Goal: Information Seeking & Learning: Learn about a topic

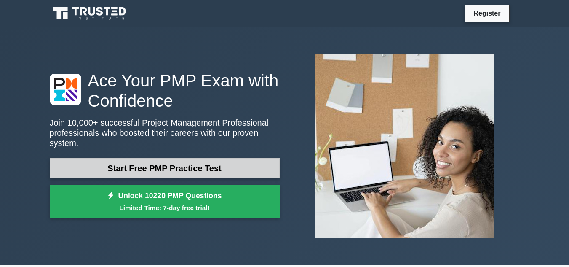
click at [160, 167] on link "Start Free PMP Practice Test" at bounding box center [165, 168] width 230 height 20
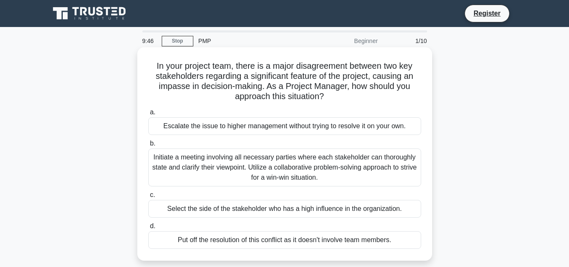
click at [251, 173] on div "Initiate a meeting involving all necessary parties where each stakeholder can t…" at bounding box center [284, 167] width 273 height 38
click at [148, 146] on input "b. Initiate a meeting involving all necessary parties where each stakeholder ca…" at bounding box center [148, 143] width 0 height 5
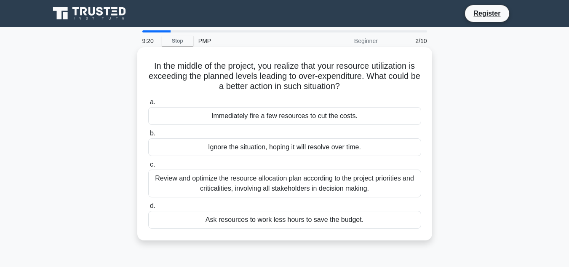
click at [291, 184] on div "Review and optimize the resource allocation plan according to the project prior…" at bounding box center [284, 183] width 273 height 28
click at [148, 167] on input "c. Review and optimize the resource allocation plan according to the project pr…" at bounding box center [148, 164] width 0 height 5
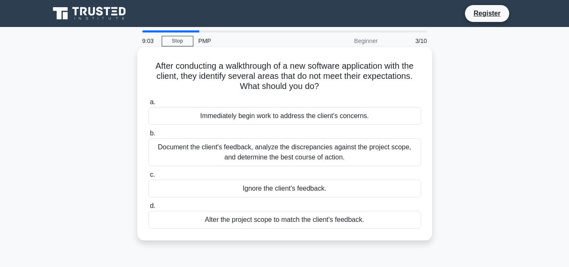
click at [293, 157] on div "Document the client's feedback, analyze the discrepancies against the project s…" at bounding box center [284, 152] width 273 height 28
click at [148, 136] on input "b. Document the client's feedback, analyze the discrepancies against the projec…" at bounding box center [148, 133] width 0 height 5
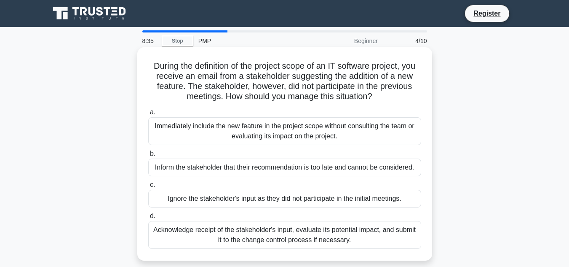
click at [332, 237] on div "Acknowledge receipt of the stakeholder's input, evaluate its potential impact, …" at bounding box center [284, 235] width 273 height 28
click at [148, 219] on input "d. Acknowledge receipt of the stakeholder's input, evaluate its potential impac…" at bounding box center [148, 215] width 0 height 5
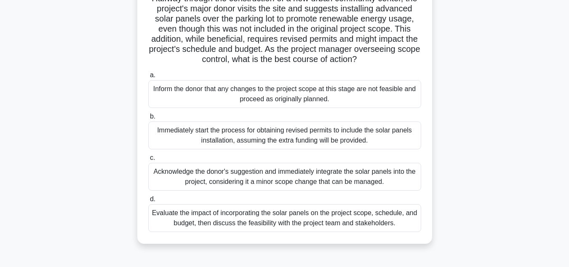
scroll to position [84, 0]
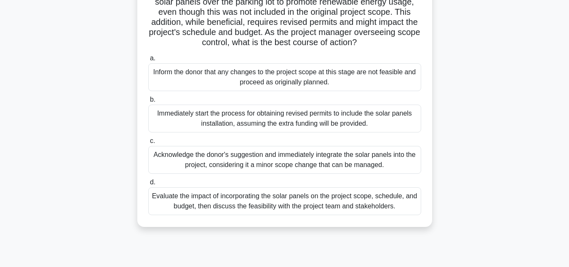
click at [329, 215] on div "Evaluate the impact of incorporating the solar panels on the project scope, sch…" at bounding box center [284, 201] width 273 height 28
click at [148, 185] on input "d. Evaluate the impact of incorporating the solar panels on the project scope, …" at bounding box center [148, 181] width 0 height 5
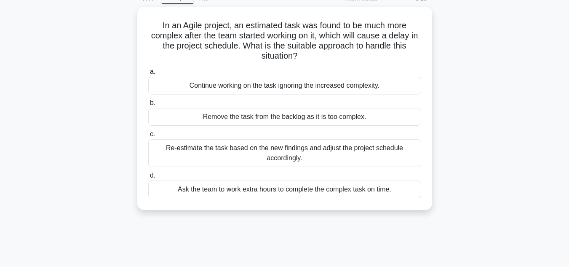
scroll to position [0, 0]
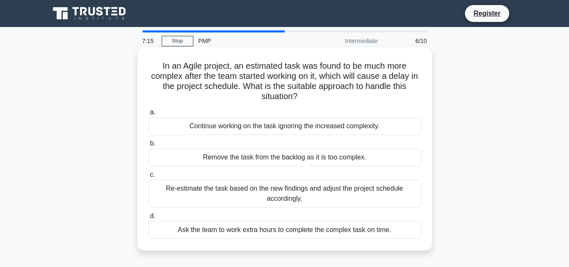
click at [276, 193] on div "Re-estimate the task based on the new findings and adjust the project schedule …" at bounding box center [284, 193] width 273 height 28
click at [148, 177] on input "c. Re-estimate the task based on the new findings and adjust the project schedu…" at bounding box center [148, 174] width 0 height 5
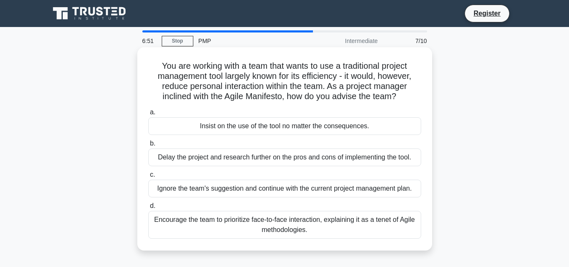
click at [339, 225] on div "Encourage the team to prioritize face-to-face interaction, explaining it as a t…" at bounding box center [284, 225] width 273 height 28
click at [148, 208] on input "d. Encourage the team to prioritize face-to-face interaction, explaining it as …" at bounding box center [148, 205] width 0 height 5
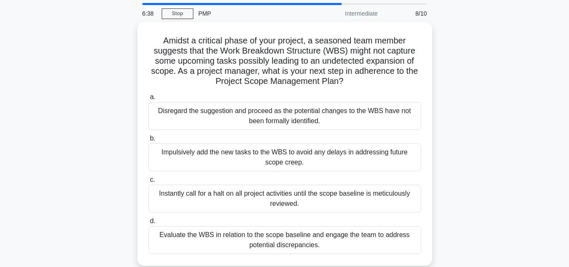
scroll to position [42, 0]
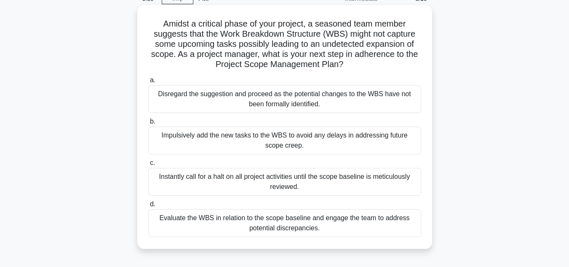
click at [384, 225] on div "Evaluate the WBS in relation to the scope baseline and engage the team to addre…" at bounding box center [284, 223] width 273 height 28
click at [148, 207] on input "d. Evaluate the WBS in relation to the scope baseline and engage the team to ad…" at bounding box center [148, 203] width 0 height 5
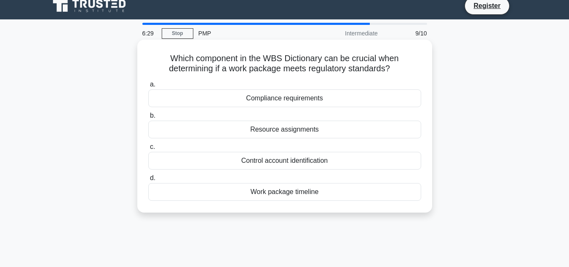
scroll to position [0, 0]
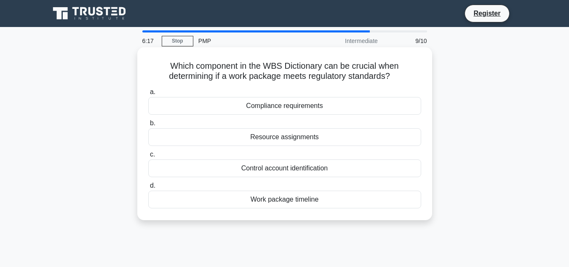
click at [314, 108] on div "Compliance requirements" at bounding box center [284, 106] width 273 height 18
click at [148, 95] on input "a. Compliance requirements" at bounding box center [148, 91] width 0 height 5
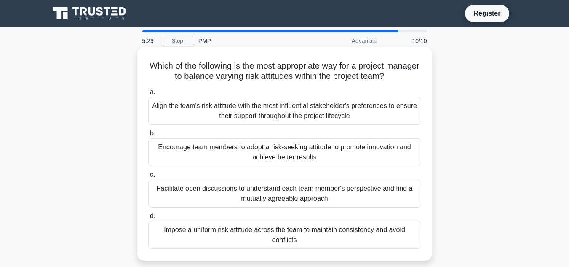
click at [346, 194] on div "Facilitate open discussions to understand each team member's perspective and fi…" at bounding box center [284, 193] width 273 height 28
click at [148, 177] on input "c. Facilitate open discussions to understand each team member's perspective and…" at bounding box center [148, 174] width 0 height 5
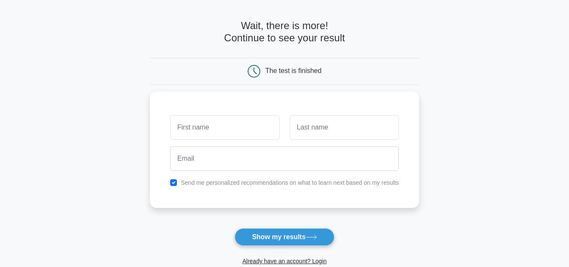
scroll to position [42, 0]
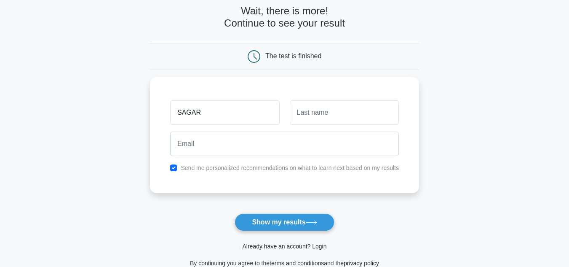
type input "SAGAR"
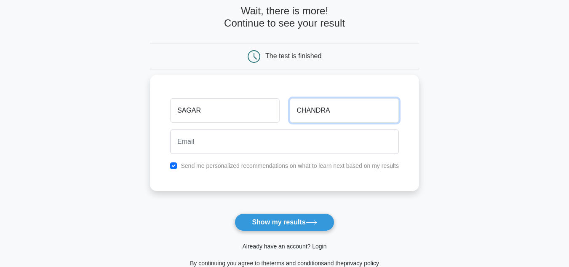
type input "CHANDRA"
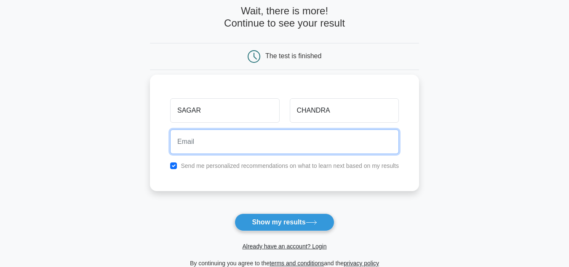
click at [240, 134] on input "email" at bounding box center [284, 141] width 229 height 24
type input "sagarmchandra@gmail.com"
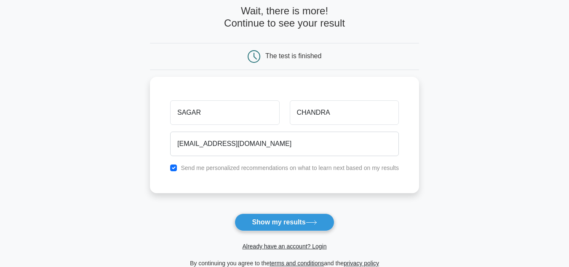
click at [107, 138] on main "Wait, there is more! Continue to see your result The test is finished SAGAR CHA…" at bounding box center [284, 136] width 569 height 303
click at [263, 227] on button "Show my results" at bounding box center [284, 222] width 99 height 18
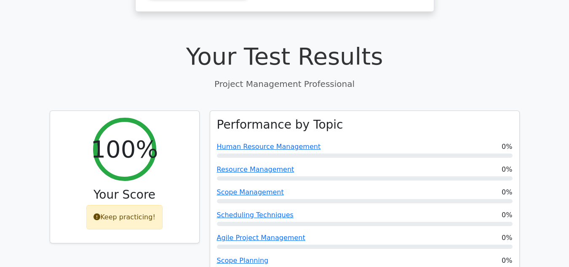
scroll to position [295, 0]
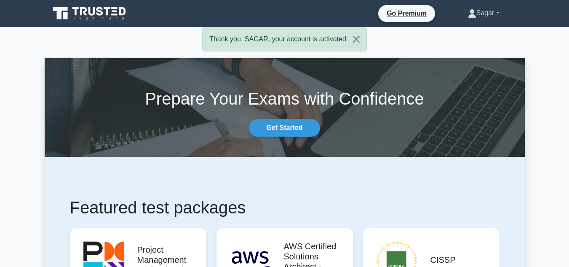
click at [497, 16] on link "Sagar" at bounding box center [484, 13] width 72 height 17
click at [461, 34] on link "Profile" at bounding box center [481, 32] width 67 height 13
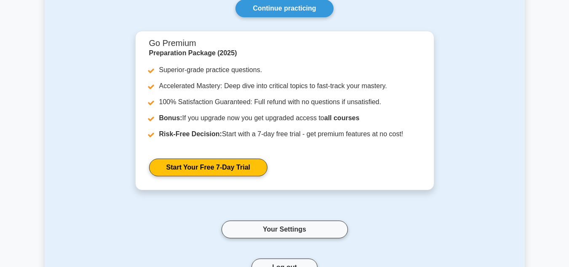
scroll to position [84, 0]
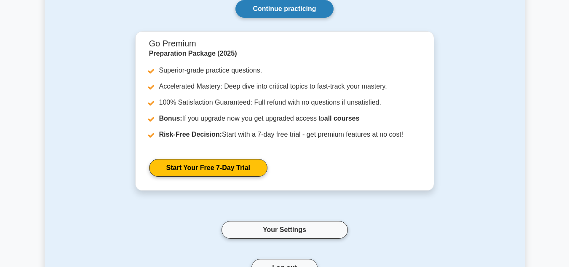
click at [276, 11] on link "Continue practicing" at bounding box center [284, 9] width 98 height 18
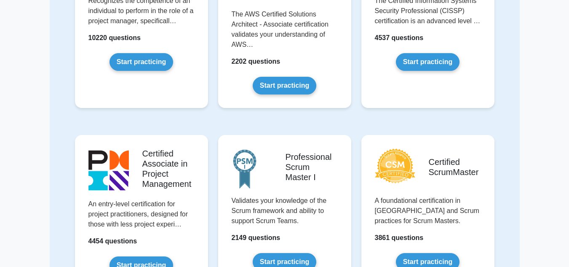
scroll to position [84, 0]
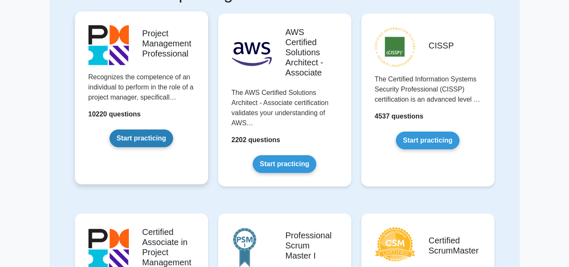
click at [132, 136] on link "Start practicing" at bounding box center [141, 138] width 64 height 18
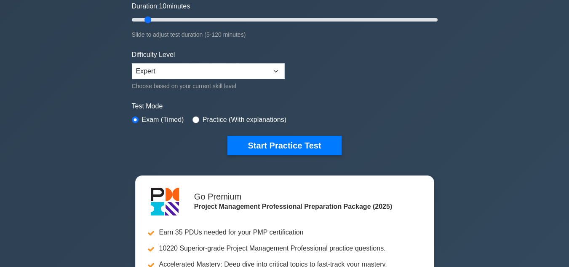
scroll to position [295, 0]
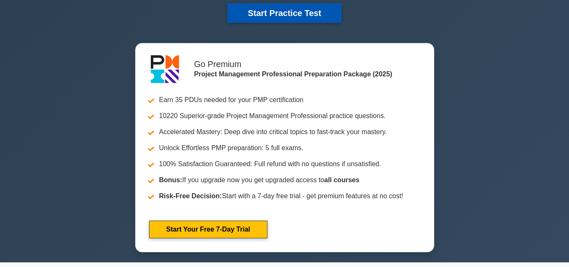
click at [319, 15] on button "Start Practice Test" at bounding box center [284, 12] width 114 height 19
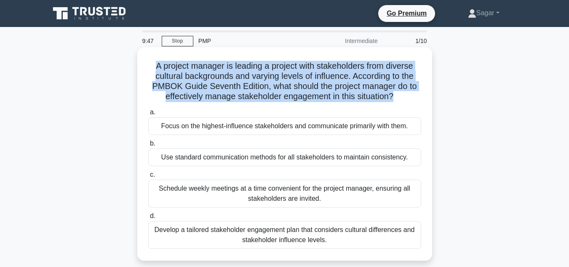
drag, startPoint x: 154, startPoint y: 65, endPoint x: 397, endPoint y: 102, distance: 245.3
click at [397, 102] on h5 "A project manager is leading a project with stakeholders from diverse cultural …" at bounding box center [284, 81] width 275 height 41
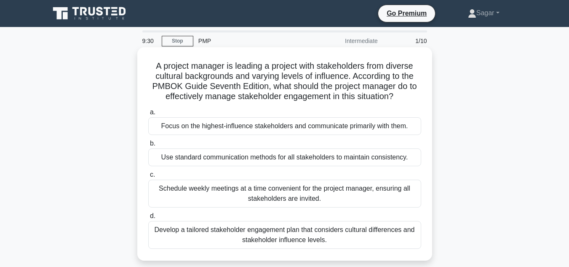
click at [301, 239] on div "Develop a tailored stakeholder engagement plan that considers cultural differen…" at bounding box center [284, 235] width 273 height 28
click at [148, 219] on input "d. Develop a tailored stakeholder engagement plan that considers cultural diffe…" at bounding box center [148, 215] width 0 height 5
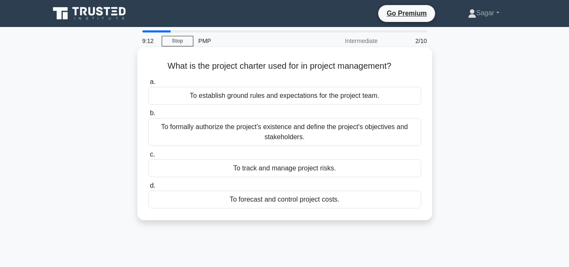
click at [247, 131] on div "To formally authorize the project's existence and define the project's objectiv…" at bounding box center [284, 132] width 273 height 28
click at [148, 116] on input "b. To formally authorize the project's existence and define the project's objec…" at bounding box center [148, 112] width 0 height 5
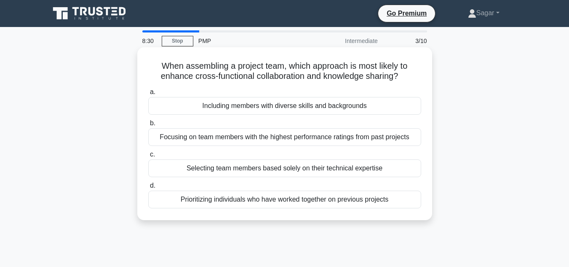
click at [315, 202] on div "Prioritizing individuals who have worked together on previous projects" at bounding box center [284, 199] width 273 height 18
click at [148, 188] on input "d. Prioritizing individuals who have worked together on previous projects" at bounding box center [148, 185] width 0 height 5
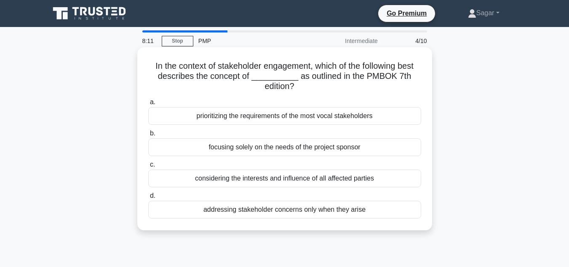
click at [295, 182] on div "considering the interests and influence of all affected parties" at bounding box center [284, 178] width 273 height 18
click at [148, 167] on input "c. considering the interests and influence of all affected parties" at bounding box center [148, 164] width 0 height 5
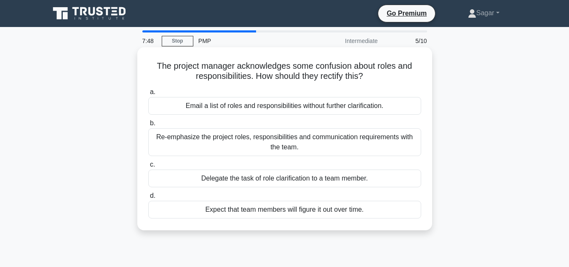
click at [312, 148] on div "Re-emphasize the project roles, responsibilities and communication requirements…" at bounding box center [284, 142] width 273 height 28
click at [148, 126] on input "b. Re-emphasize the project roles, responsibilities and communication requireme…" at bounding box center [148, 122] width 0 height 5
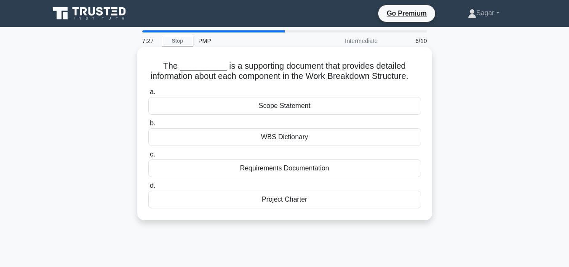
click at [267, 145] on div "WBS Dictionary" at bounding box center [284, 137] width 273 height 18
click at [148, 126] on input "b. WBS Dictionary" at bounding box center [148, 122] width 0 height 5
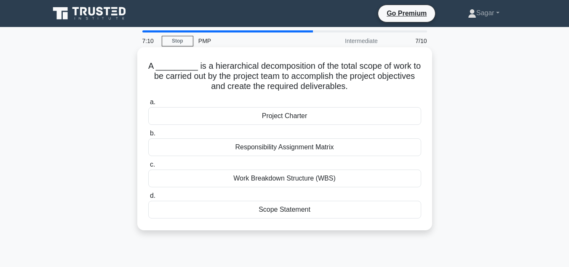
click at [266, 176] on div "Work Breakdown Structure (WBS)" at bounding box center [284, 178] width 273 height 18
click at [148, 167] on input "c. Work Breakdown Structure (WBS)" at bounding box center [148, 164] width 0 height 5
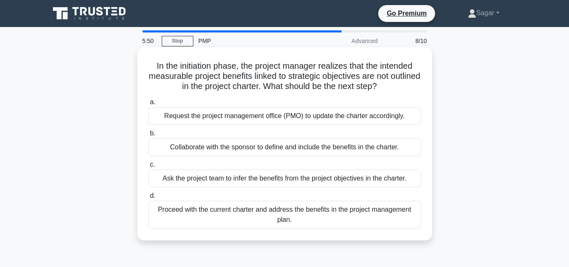
click at [272, 214] on div "Proceed with the current charter and address the benefits in the project manage…" at bounding box center [284, 214] width 273 height 28
click at [148, 198] on input "d. Proceed with the current charter and address the benefits in the project man…" at bounding box center [148, 195] width 0 height 5
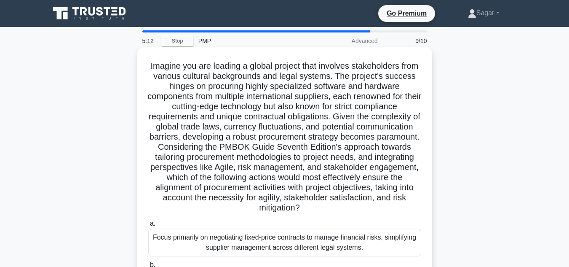
drag, startPoint x: 273, startPoint y: 66, endPoint x: 343, endPoint y: 208, distance: 157.6
click at [343, 208] on h5 "Imagine you are leading a global project that involves stakeholders from variou…" at bounding box center [284, 137] width 275 height 152
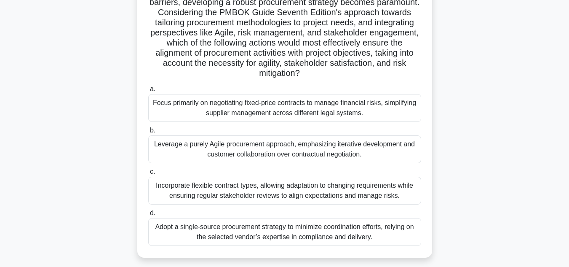
scroll to position [146, 0]
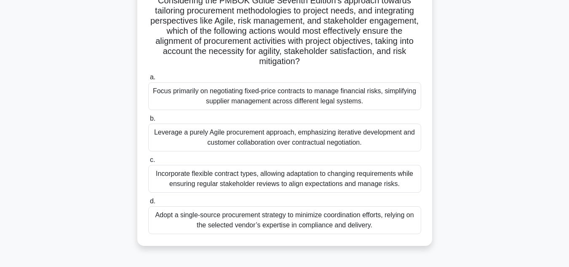
click at [247, 185] on div "Incorporate flexible contract types, allowing adaptation to changing requiremen…" at bounding box center [284, 179] width 273 height 28
click at [148, 163] on input "c. Incorporate flexible contract types, allowing adaptation to changing require…" at bounding box center [148, 159] width 0 height 5
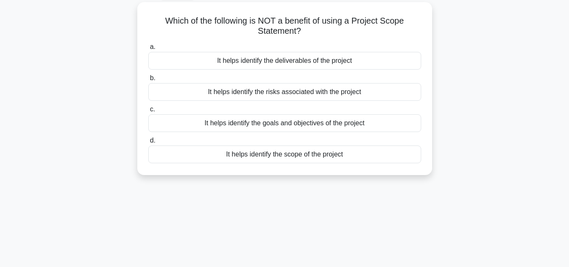
scroll to position [0, 0]
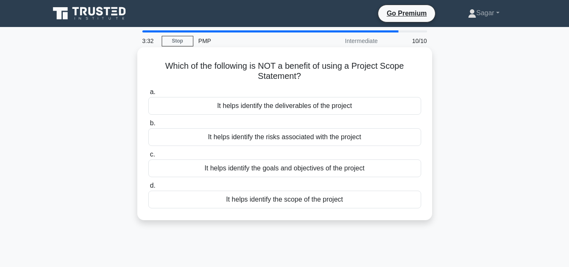
click at [264, 139] on div "It helps identify the risks associated with the project" at bounding box center [284, 137] width 273 height 18
click at [148, 126] on input "b. It helps identify the risks associated with the project" at bounding box center [148, 122] width 0 height 5
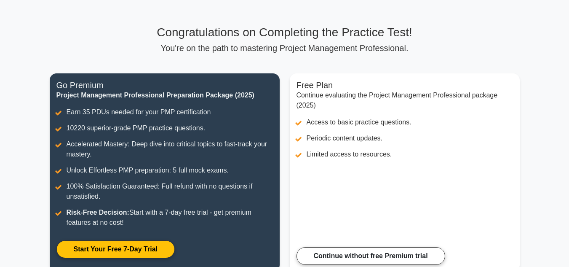
scroll to position [84, 0]
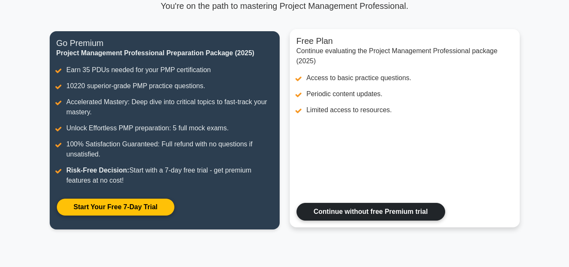
click at [365, 216] on link "Continue without free Premium trial" at bounding box center [370, 212] width 149 height 18
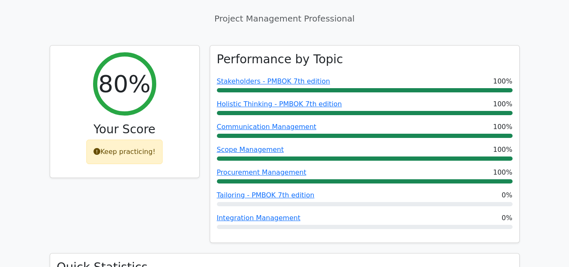
scroll to position [337, 0]
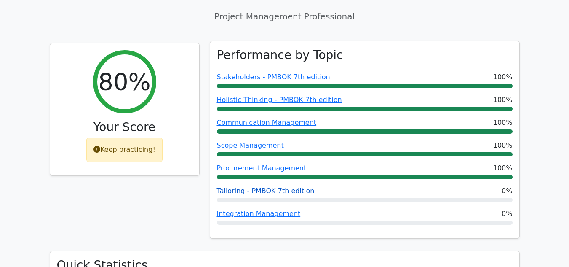
click at [258, 187] on link "Tailoring - PMBOK 7th edition" at bounding box center [266, 191] width 98 height 8
click at [250, 209] on link "Integration Management" at bounding box center [259, 213] width 84 height 8
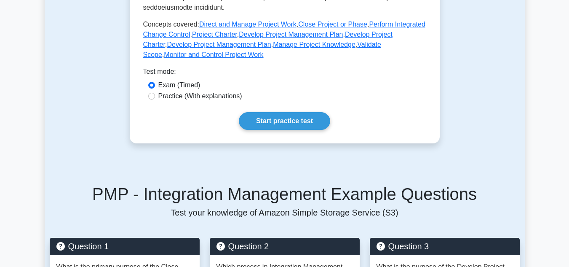
scroll to position [463, 0]
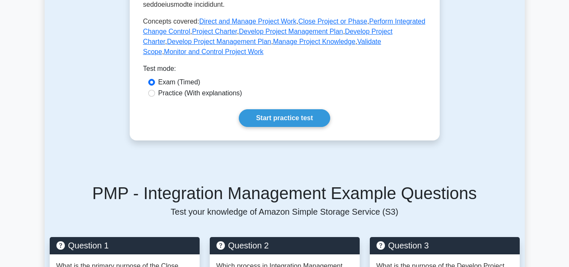
click at [214, 88] on label "Practice (With explanations)" at bounding box center [200, 93] width 84 height 10
click at [155, 90] on input "Practice (With explanations)" at bounding box center [151, 93] width 7 height 7
radio input "true"
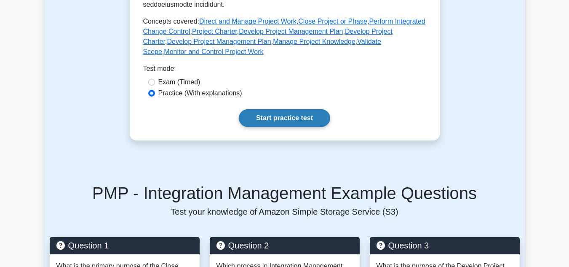
click at [278, 109] on link "Start practice test" at bounding box center [284, 118] width 91 height 18
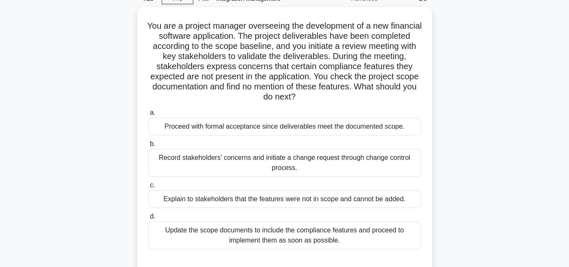
scroll to position [84, 0]
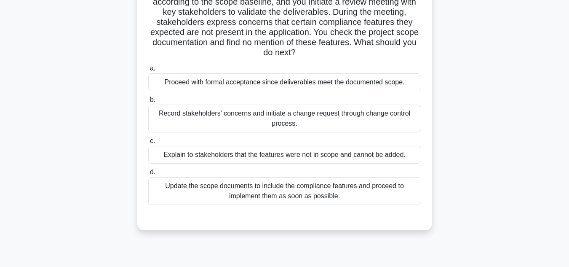
click at [320, 122] on div "Record stakeholders' concerns and initiate a change request through change cont…" at bounding box center [284, 118] width 273 height 28
click at [148, 102] on input "b. Record stakeholders' concerns and initiate a change request through change c…" at bounding box center [148, 99] width 0 height 5
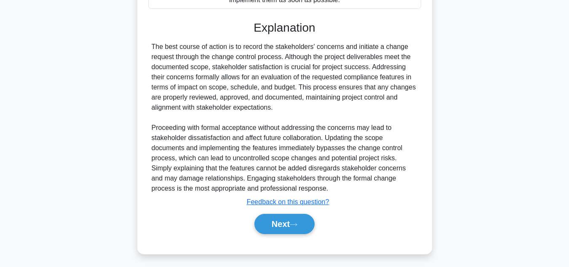
scroll to position [283, 0]
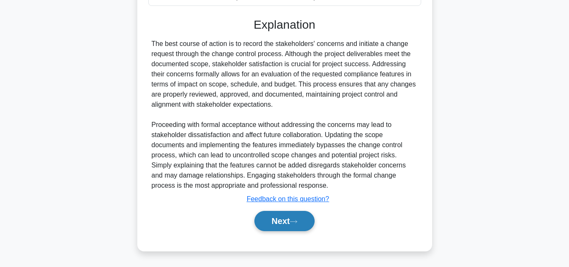
click at [275, 221] on button "Next" at bounding box center [284, 221] width 60 height 20
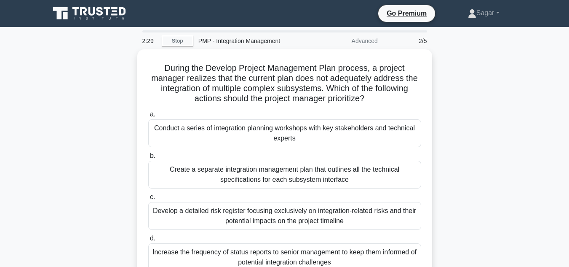
scroll to position [42, 0]
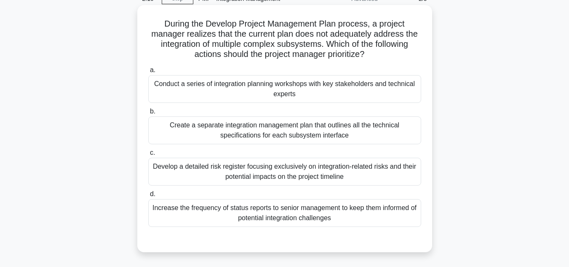
click at [288, 135] on div "Create a separate integration management plan that outlines all the technical s…" at bounding box center [284, 130] width 273 height 28
click at [148, 114] on input "b. Create a separate integration management plan that outlines all the technica…" at bounding box center [148, 111] width 0 height 5
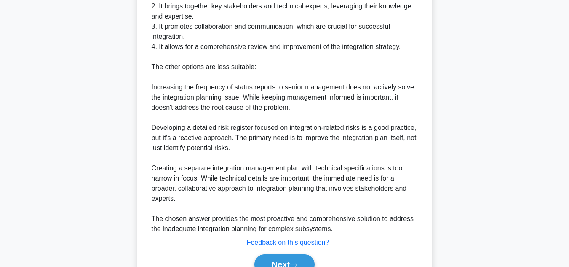
scroll to position [379, 0]
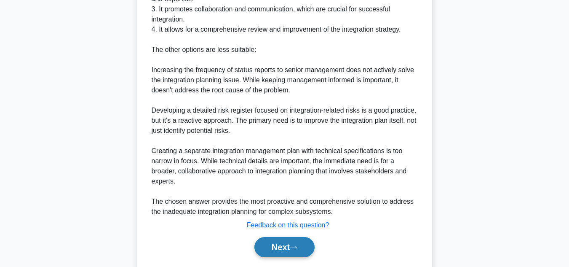
click at [275, 247] on button "Next" at bounding box center [284, 247] width 60 height 20
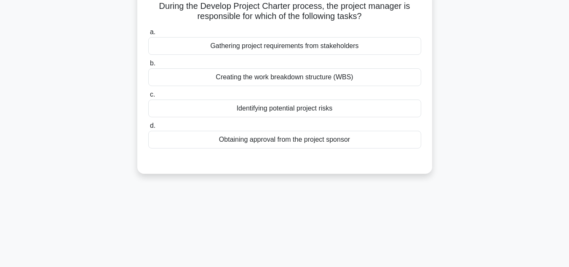
scroll to position [0, 0]
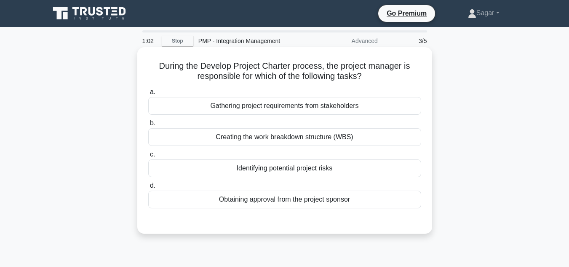
click at [287, 105] on div "Gathering project requirements from stakeholders" at bounding box center [284, 106] width 273 height 18
click at [148, 95] on input "a. Gathering project requirements from stakeholders" at bounding box center [148, 91] width 0 height 5
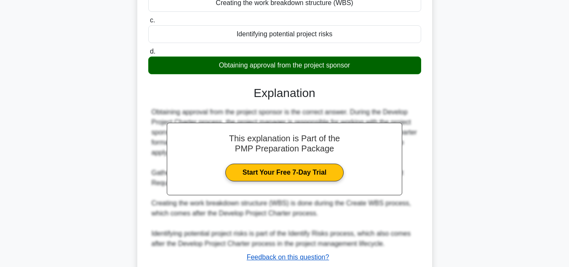
scroll to position [193, 0]
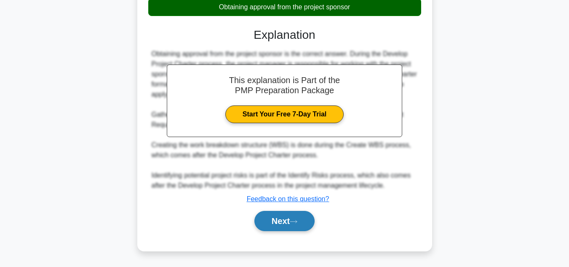
click at [301, 219] on button "Next" at bounding box center [284, 221] width 60 height 20
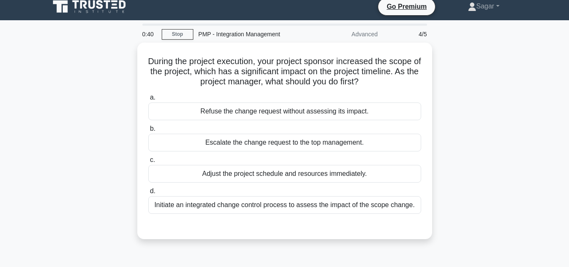
scroll to position [0, 0]
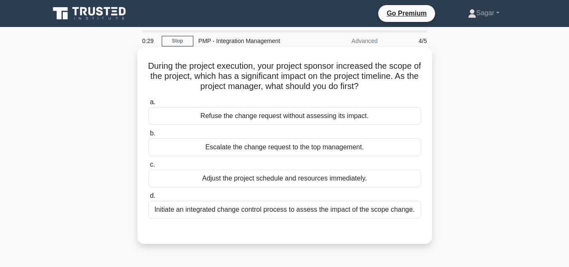
click at [290, 212] on div "Initiate an integrated change control process to assess the impact of the scope…" at bounding box center [284, 209] width 273 height 18
click at [148, 198] on input "d. Initiate an integrated change control process to assess the impact of the sc…" at bounding box center [148, 195] width 0 height 5
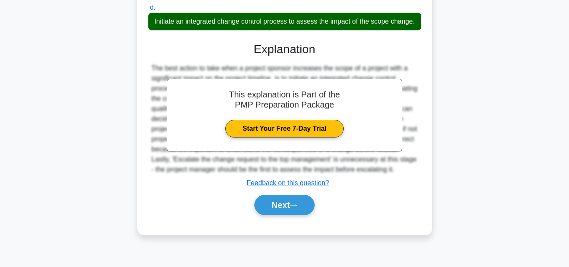
scroll to position [188, 0]
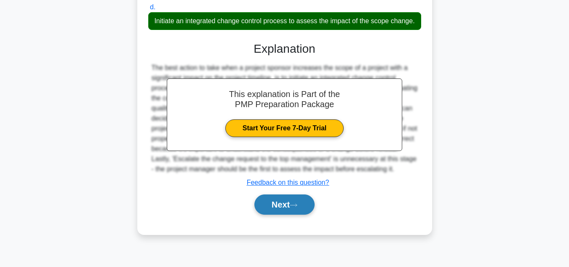
click at [279, 205] on button "Next" at bounding box center [284, 204] width 60 height 20
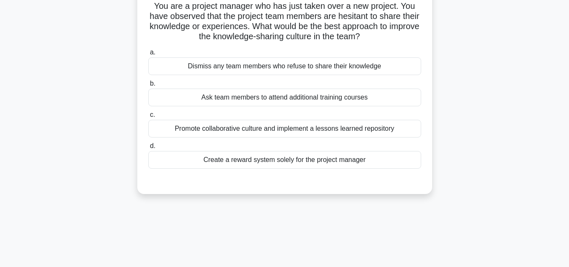
scroll to position [0, 0]
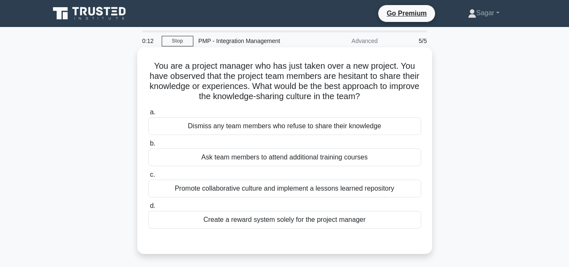
click at [292, 189] on div "Promote collaborative culture and implement a lessons learned repository" at bounding box center [284, 188] width 273 height 18
click at [148, 177] on input "c. Promote collaborative culture and implement a lessons learned repository" at bounding box center [148, 174] width 0 height 5
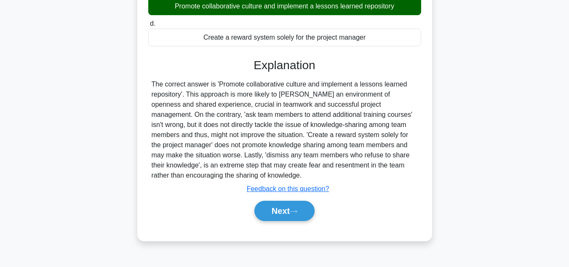
scroll to position [188, 0]
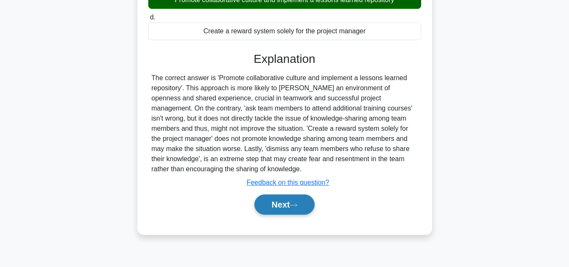
click at [271, 208] on button "Next" at bounding box center [284, 204] width 60 height 20
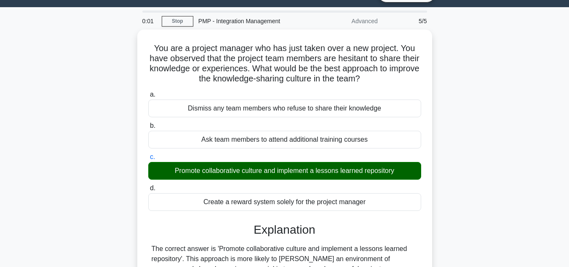
scroll to position [0, 0]
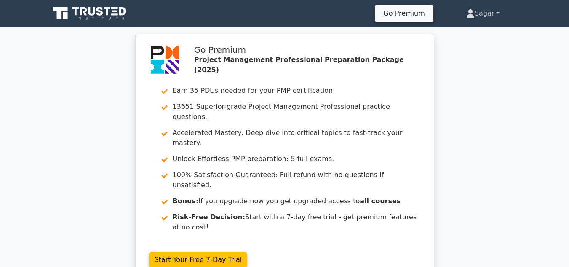
click at [487, 10] on link "Sagar" at bounding box center [483, 13] width 74 height 17
click at [460, 29] on link "Profile" at bounding box center [479, 33] width 67 height 13
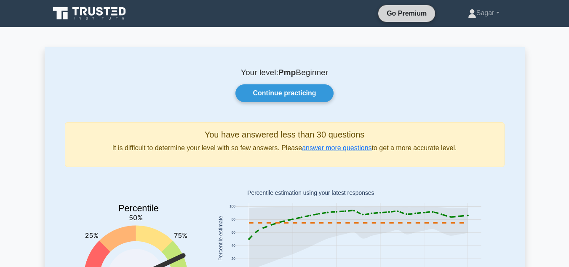
click at [417, 13] on link "Go Premium" at bounding box center [406, 13] width 50 height 11
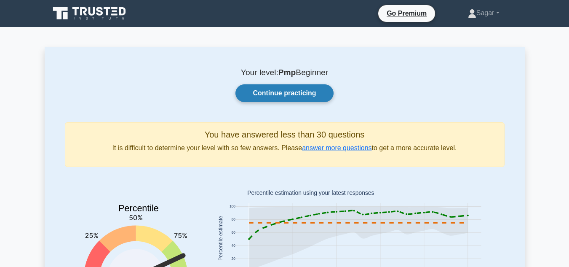
click at [292, 94] on link "Continue practicing" at bounding box center [284, 93] width 98 height 18
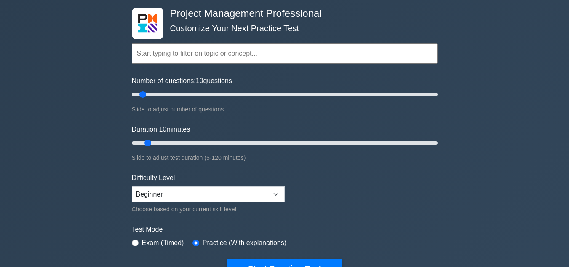
scroll to position [84, 0]
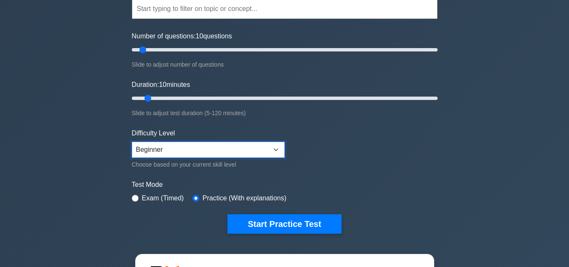
click at [173, 150] on select "Beginner Intermediate Expert" at bounding box center [208, 149] width 153 height 16
click at [132, 141] on select "Beginner Intermediate Expert" at bounding box center [208, 149] width 153 height 16
click at [223, 150] on select "Beginner Intermediate Expert" at bounding box center [208, 149] width 153 height 16
select select "beginner"
click at [132, 141] on select "Beginner Intermediate Expert" at bounding box center [208, 149] width 153 height 16
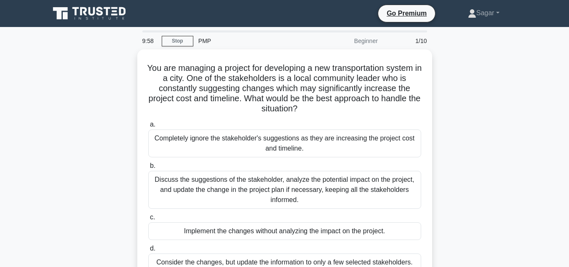
scroll to position [42, 0]
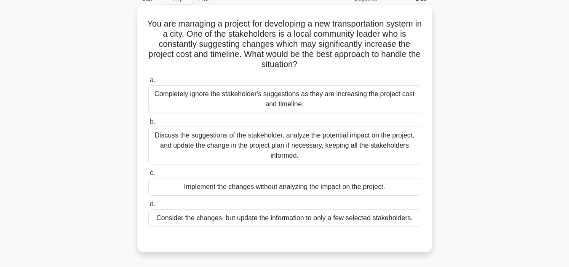
click at [251, 147] on div "Discuss the suggestions of the stakeholder, analyze the potential impact on the…" at bounding box center [284, 145] width 273 height 38
click at [148, 124] on input "b. Discuss the suggestions of the stakeholder, analyze the potential impact on …" at bounding box center [148, 121] width 0 height 5
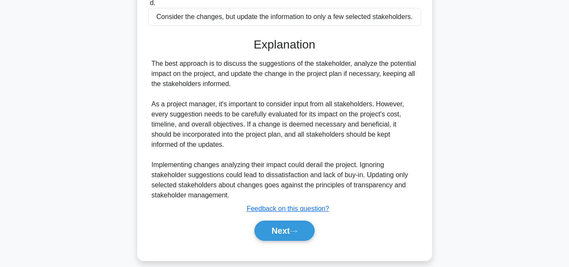
scroll to position [253, 0]
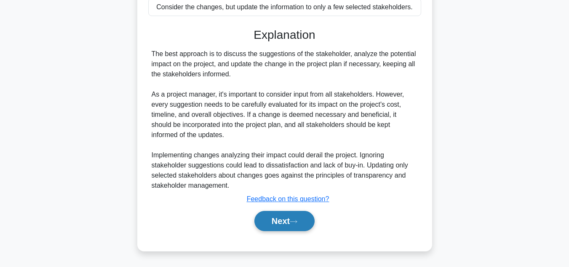
click at [298, 224] on button "Next" at bounding box center [284, 221] width 60 height 20
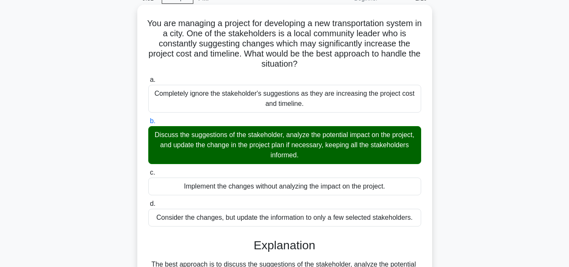
scroll to position [211, 0]
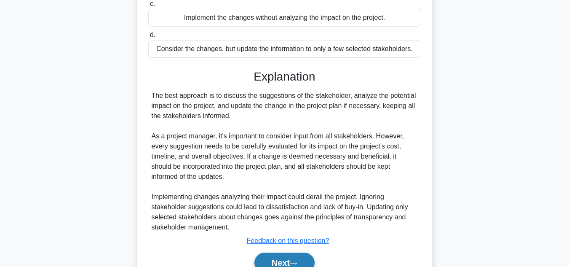
click at [273, 256] on button "Next" at bounding box center [284, 262] width 60 height 20
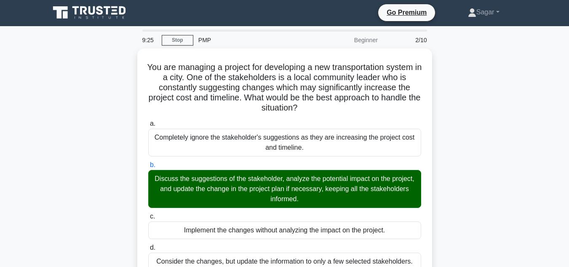
scroll to position [0, 0]
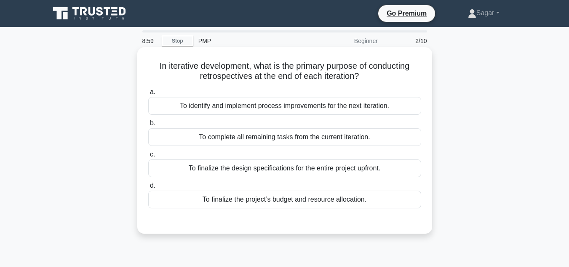
click at [179, 106] on div "To identify and implement process improvements for the next iteration." at bounding box center [284, 106] width 273 height 18
click at [148, 95] on input "a. To identify and implement process improvements for the next iteration." at bounding box center [148, 91] width 0 height 5
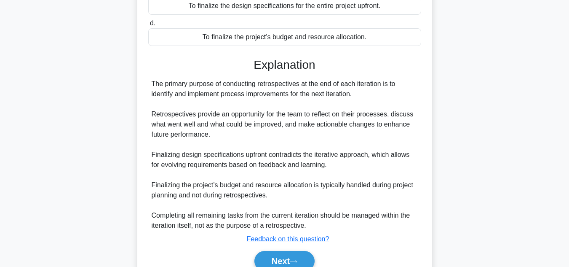
scroll to position [168, 0]
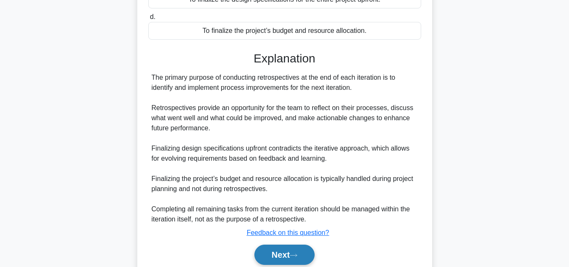
click at [271, 251] on button "Next" at bounding box center [284, 254] width 60 height 20
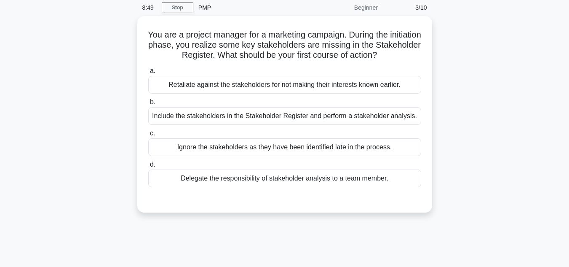
scroll to position [0, 0]
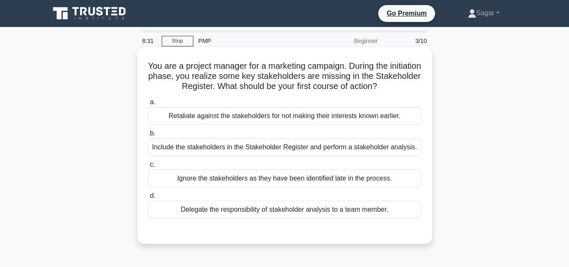
click at [217, 147] on div "Include the stakeholders in the Stakeholder Register and perform a stakeholder …" at bounding box center [284, 147] width 273 height 18
click at [148, 136] on input "b. Include the stakeholders in the Stakeholder Register and perform a stakehold…" at bounding box center [148, 133] width 0 height 5
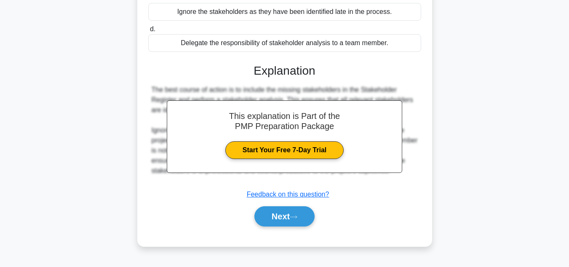
scroll to position [188, 0]
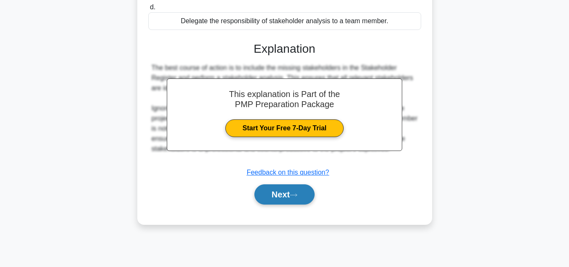
click at [290, 204] on button "Next" at bounding box center [284, 194] width 60 height 20
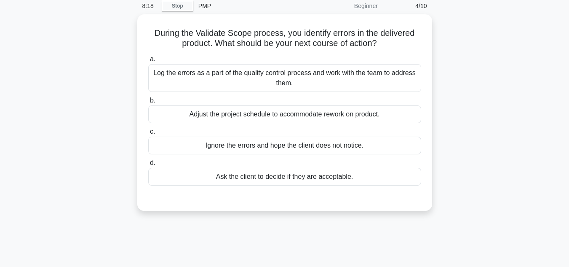
scroll to position [0, 0]
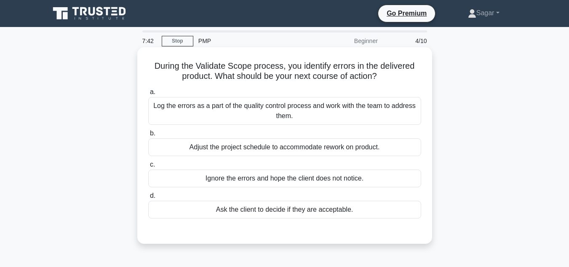
click at [337, 114] on div "Log the errors as a part of the quality control process and work with the team …" at bounding box center [284, 111] width 273 height 28
click at [148, 95] on input "a. Log the errors as a part of the quality control process and work with the te…" at bounding box center [148, 91] width 0 height 5
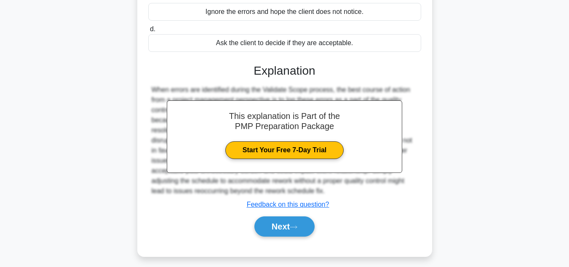
scroll to position [188, 0]
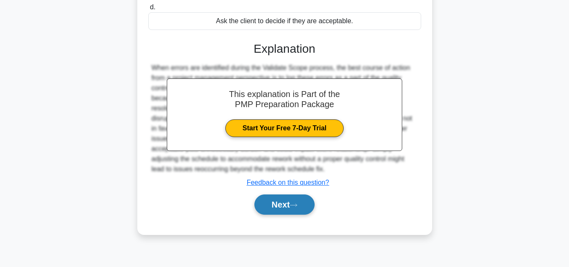
click at [277, 203] on button "Next" at bounding box center [284, 204] width 60 height 20
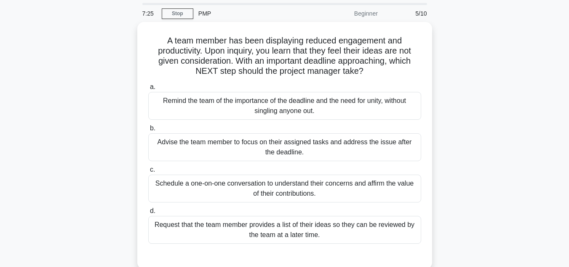
scroll to position [42, 0]
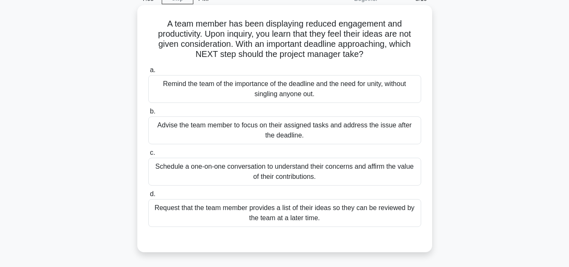
click at [335, 185] on div "Schedule a one-on-one conversation to understand their concerns and affirm the …" at bounding box center [284, 171] width 273 height 28
click at [148, 155] on input "c. Schedule a one-on-one conversation to understand their concerns and affirm t…" at bounding box center [148, 152] width 0 height 5
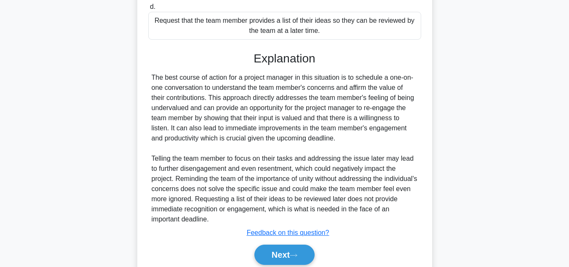
scroll to position [263, 0]
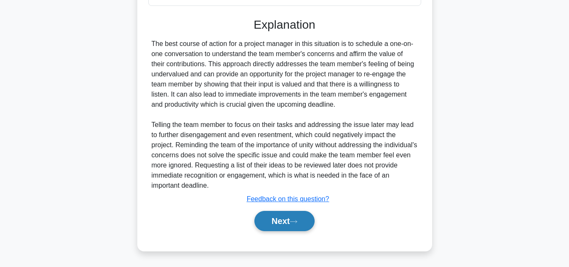
click at [281, 221] on button "Next" at bounding box center [284, 221] width 60 height 20
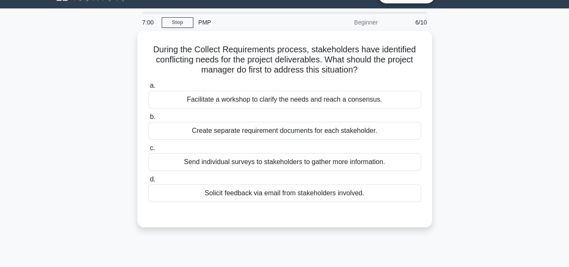
scroll to position [0, 0]
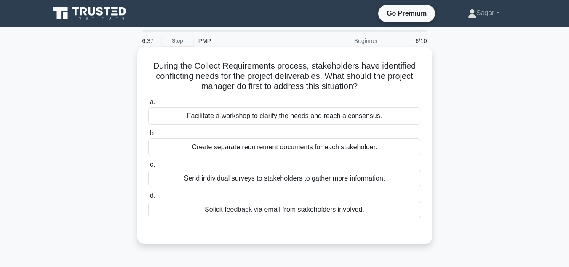
click at [350, 115] on div "Facilitate a workshop to clarify the needs and reach a consensus." at bounding box center [284, 116] width 273 height 18
click at [148, 105] on input "a. Facilitate a workshop to clarify the needs and reach a consensus." at bounding box center [148, 101] width 0 height 5
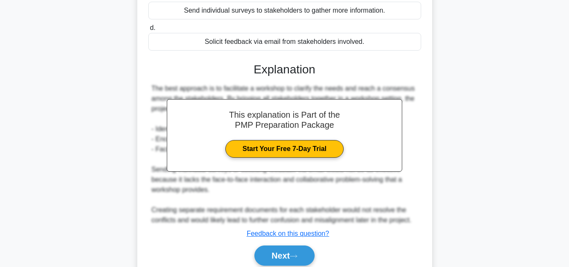
scroll to position [203, 0]
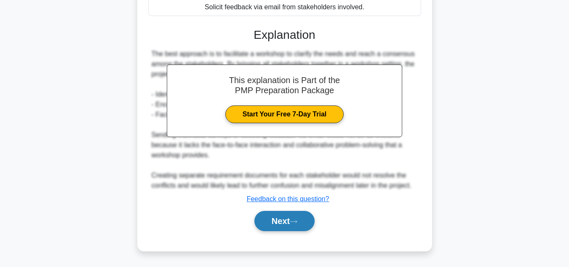
click at [306, 227] on button "Next" at bounding box center [284, 221] width 60 height 20
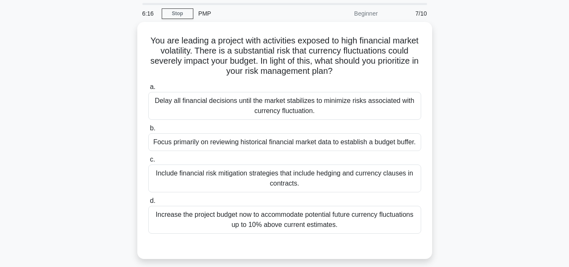
scroll to position [42, 0]
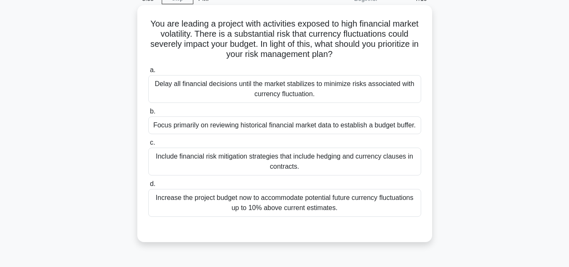
click at [218, 146] on label "c. Include financial risk mitigation strategies that include hedging and curren…" at bounding box center [284, 156] width 273 height 38
click at [148, 145] on input "c. Include financial risk mitigation strategies that include hedging and curren…" at bounding box center [148, 142] width 0 height 5
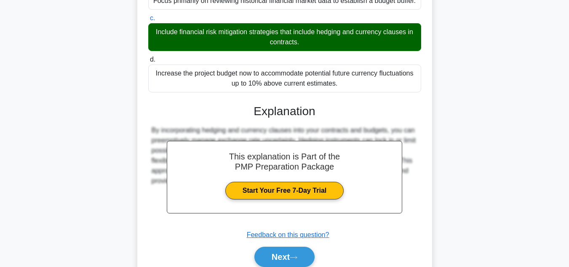
scroll to position [203, 0]
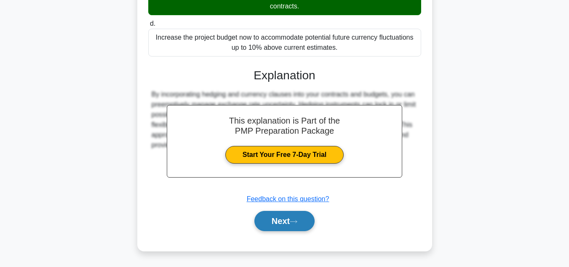
click at [288, 219] on button "Next" at bounding box center [284, 221] width 60 height 20
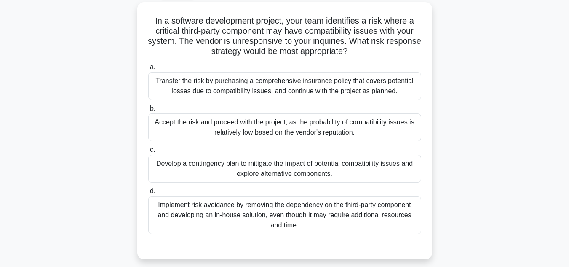
scroll to position [62, 0]
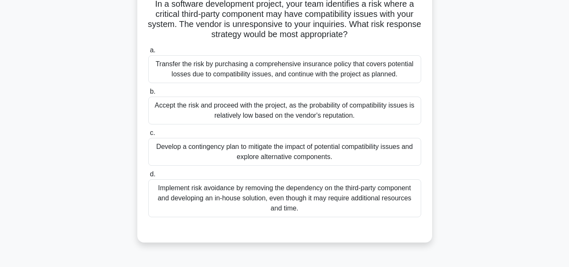
click at [251, 155] on div "Develop a contingency plan to mitigate the impact of potential compatibility is…" at bounding box center [284, 152] width 273 height 28
click at [148, 136] on input "c. Develop a contingency plan to mitigate the impact of potential compatibility…" at bounding box center [148, 132] width 0 height 5
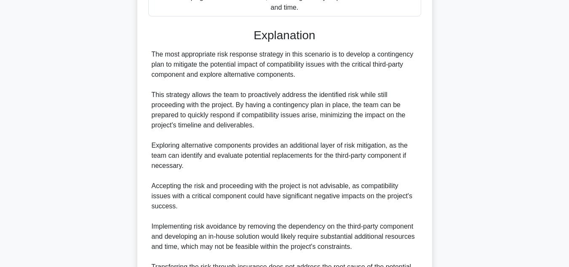
scroll to position [357, 0]
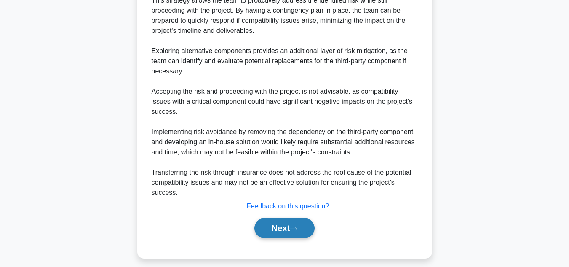
click at [270, 225] on button "Next" at bounding box center [284, 228] width 60 height 20
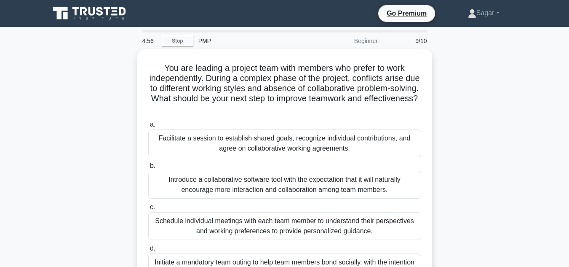
scroll to position [42, 0]
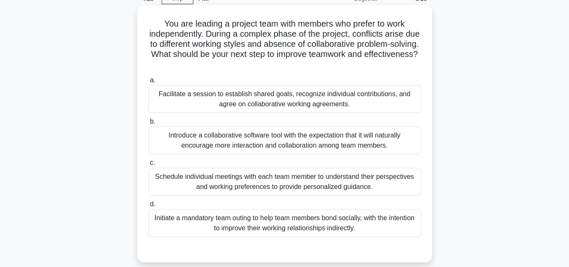
click at [234, 222] on div "Initiate a mandatory team outing to help team members bond socially, with the i…" at bounding box center [284, 223] width 273 height 28
click at [148, 207] on input "d. Initiate a mandatory team outing to help team members bond socially, with th…" at bounding box center [148, 203] width 0 height 5
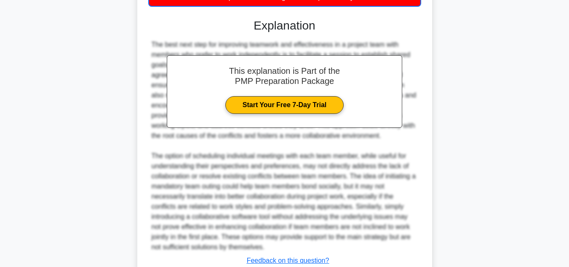
scroll to position [335, 0]
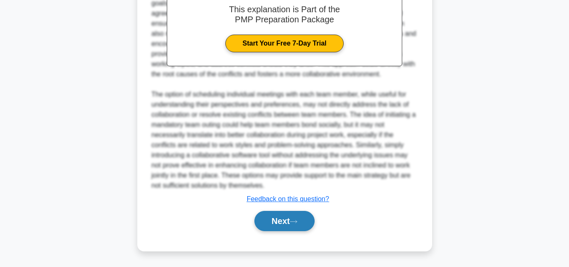
click at [297, 222] on icon at bounding box center [294, 221] width 8 height 5
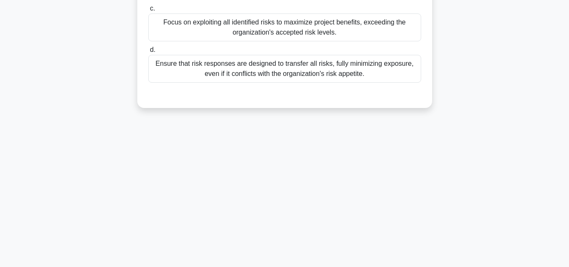
scroll to position [20, 0]
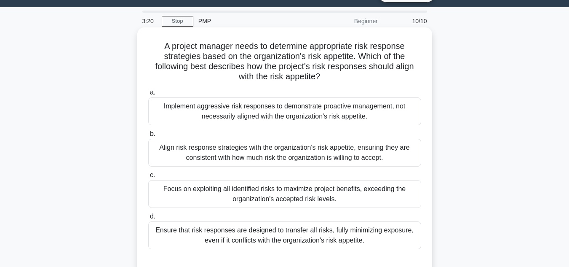
drag, startPoint x: 161, startPoint y: 45, endPoint x: 333, endPoint y: 83, distance: 175.5
click at [333, 83] on div "A project manager needs to determine appropriate risk response strategies based…" at bounding box center [285, 151] width 288 height 240
click at [209, 144] on div "Align risk response strategies with the organization's risk appetite, ensuring …" at bounding box center [284, 153] width 273 height 28
click at [148, 136] on input "b. Align risk response strategies with the organization's risk appetite, ensuri…" at bounding box center [148, 133] width 0 height 5
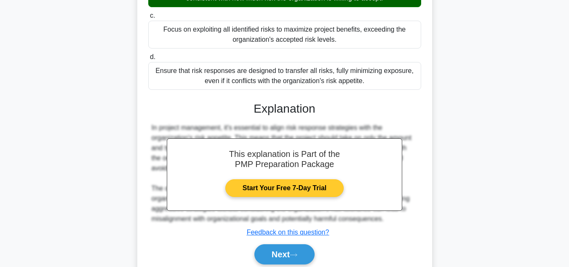
scroll to position [213, 0]
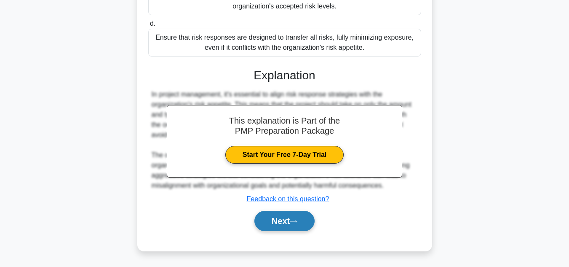
click at [274, 221] on button "Next" at bounding box center [284, 221] width 60 height 20
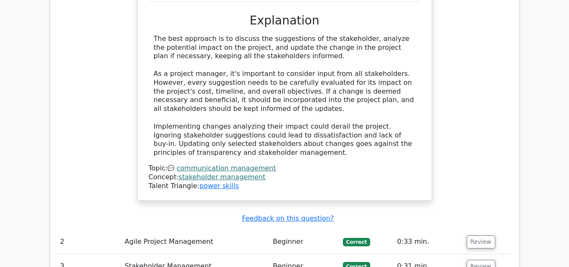
scroll to position [968, 0]
